Goal: Task Accomplishment & Management: Manage account settings

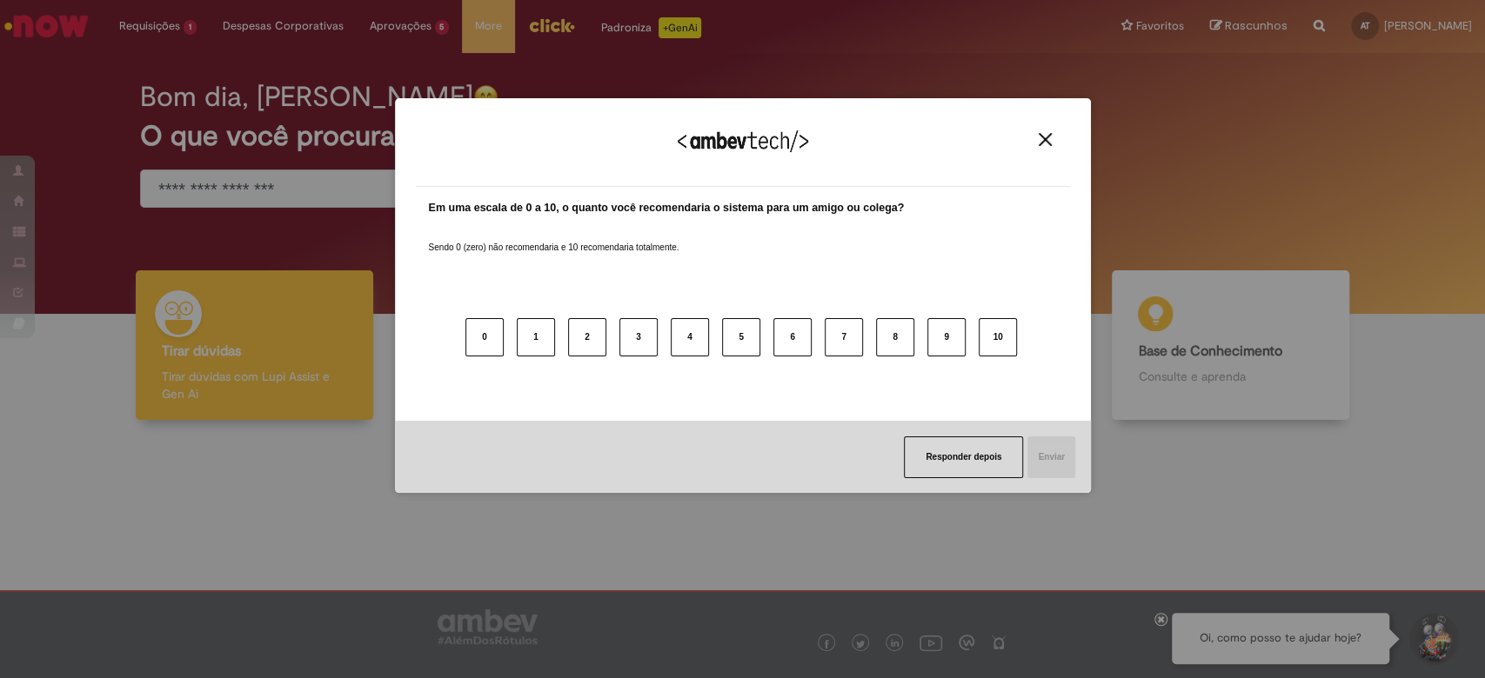
click at [1047, 141] on img "Close" at bounding box center [1044, 139] width 13 height 13
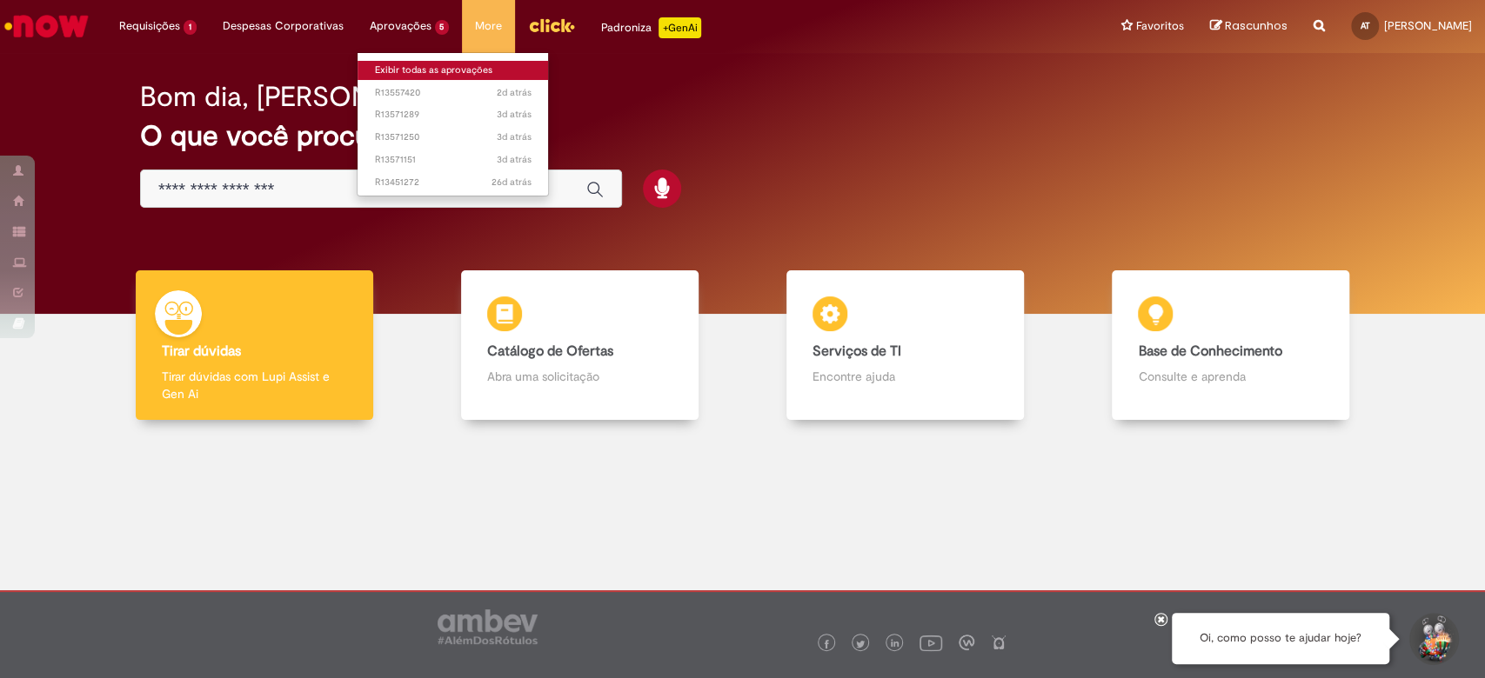
click at [437, 66] on link "Exibir todas as aprovações" at bounding box center [452, 70] width 191 height 19
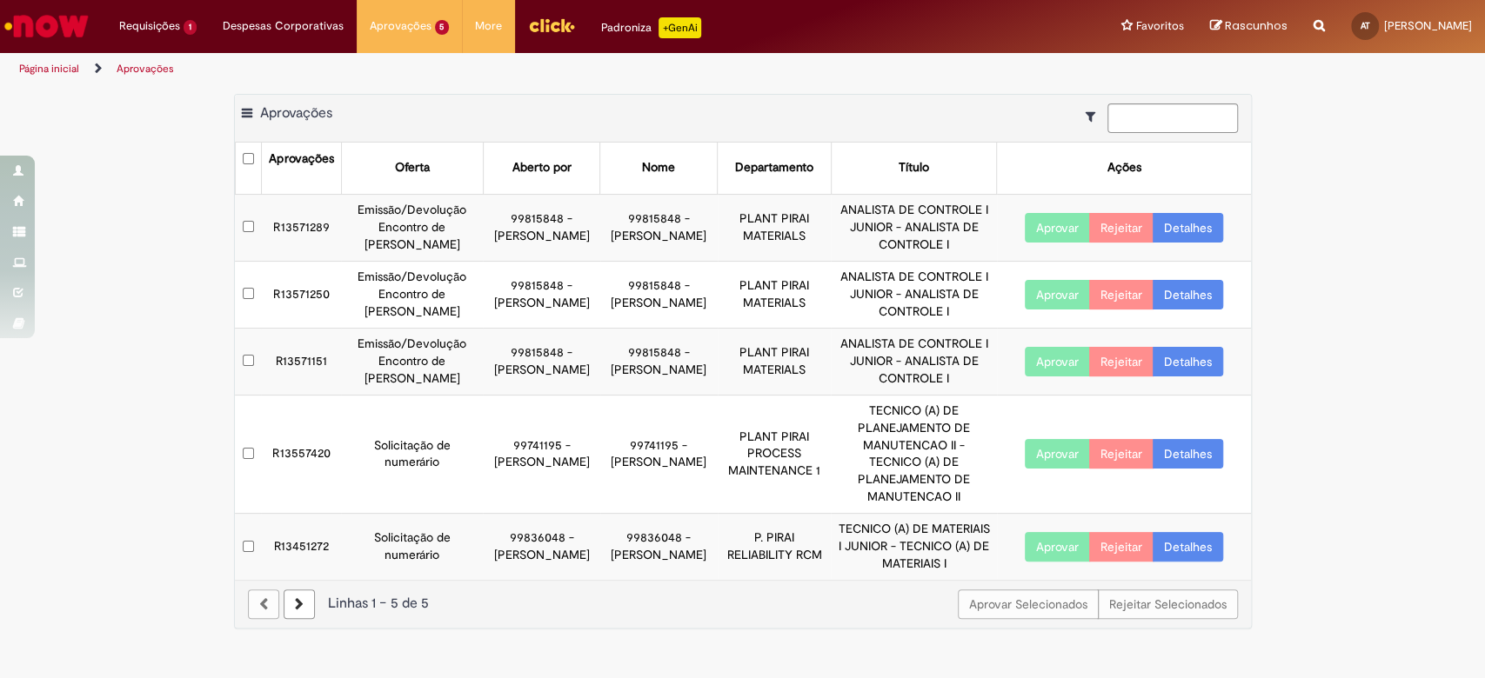
click at [263, 221] on td "R13571289" at bounding box center [301, 227] width 80 height 67
click at [274, 292] on td "R13571250" at bounding box center [301, 294] width 80 height 67
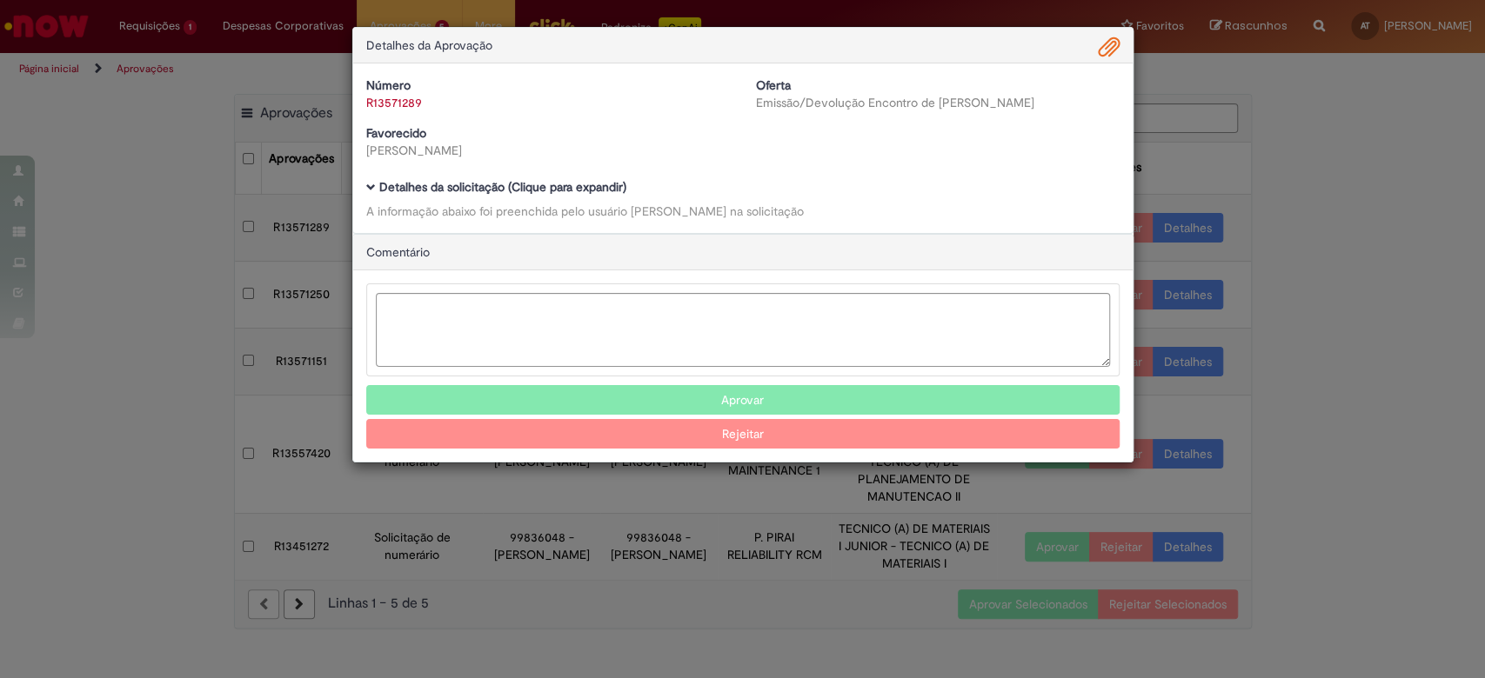
click at [1342, 224] on div "Detalhes da Aprovação Número R13571289 Oferta Emissão/Devolução Encontro de Con…" at bounding box center [742, 339] width 1485 height 678
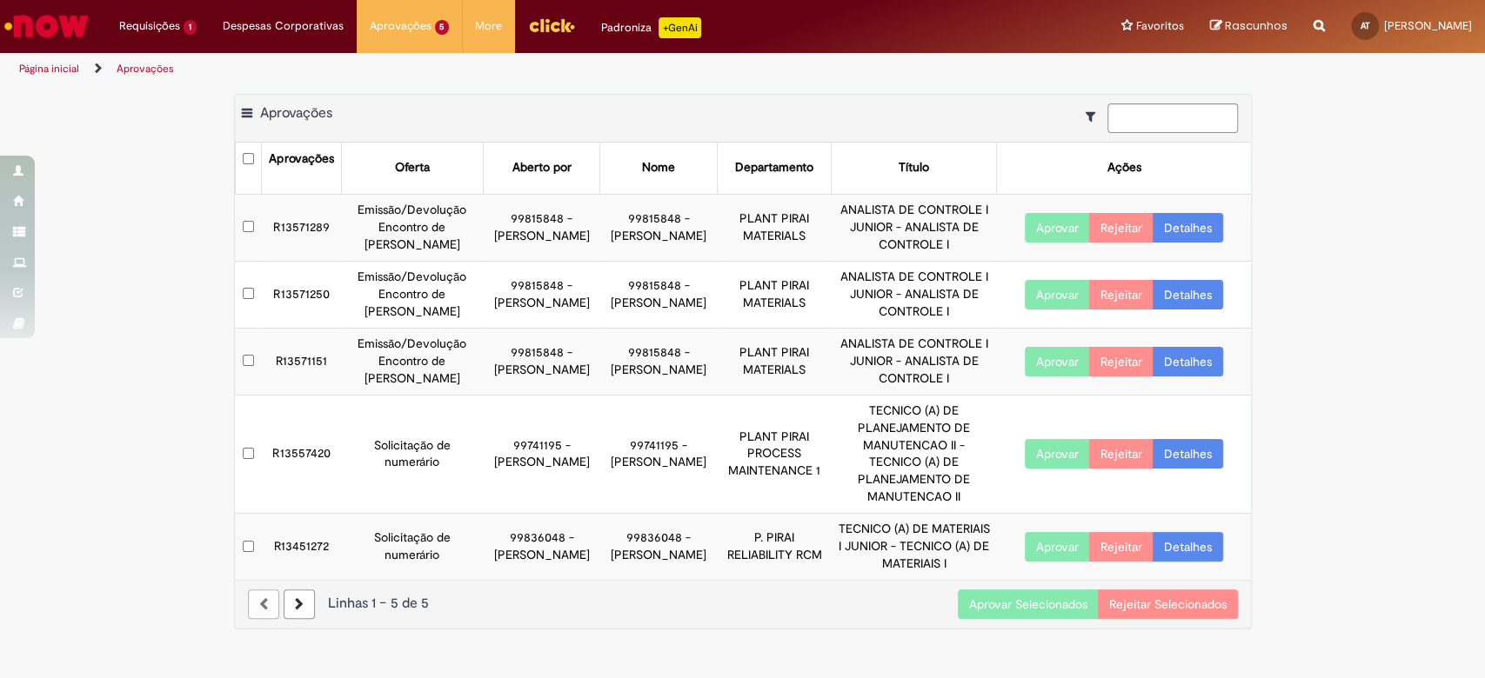
click at [991, 590] on button "Aprovar Selecionados" at bounding box center [1028, 605] width 141 height 30
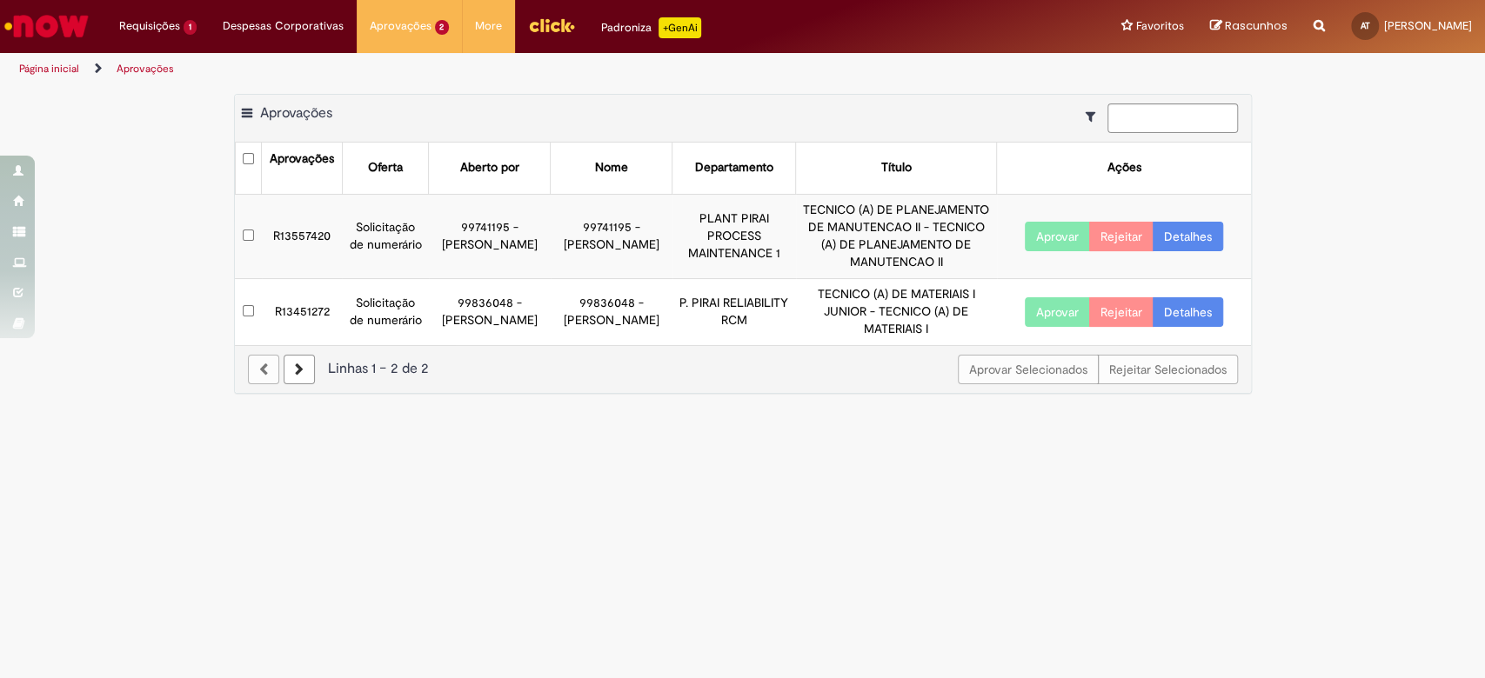
click at [69, 35] on img "Ir para a Homepage" at bounding box center [47, 26] width 90 height 35
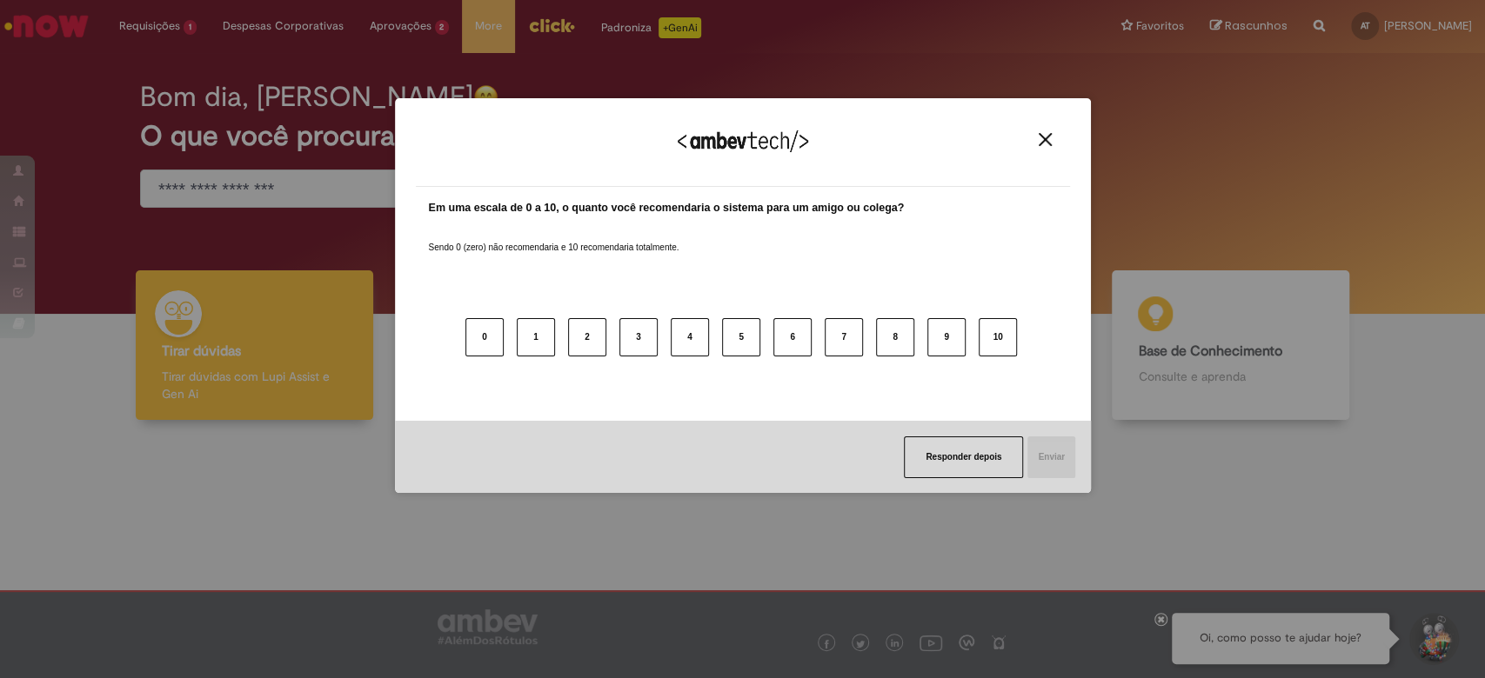
click at [1050, 138] on img "Close" at bounding box center [1044, 139] width 13 height 13
